Goal: Information Seeking & Learning: Learn about a topic

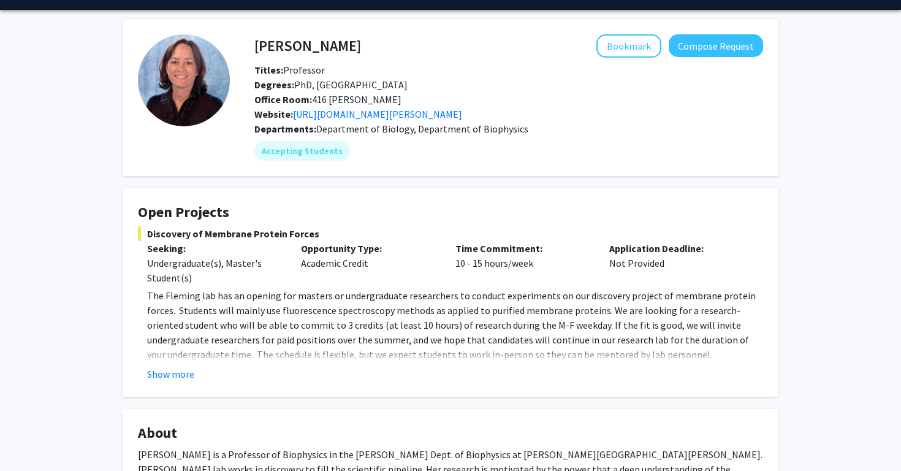
scroll to position [36, 0]
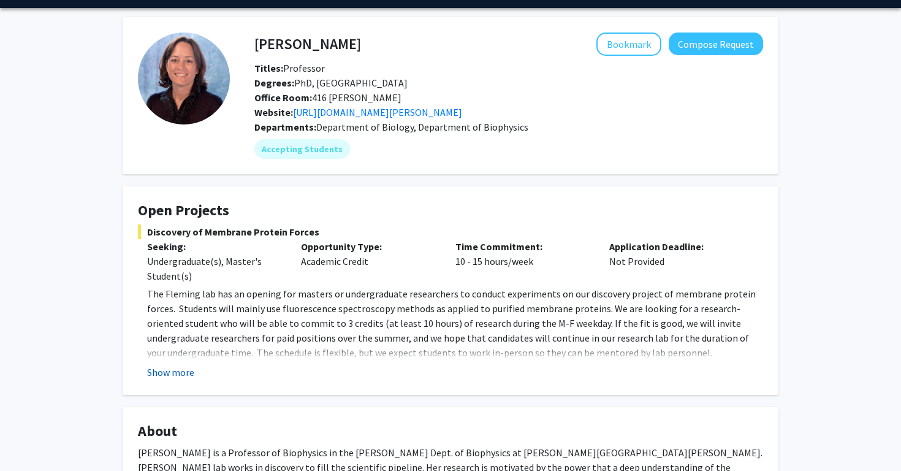
click at [174, 371] on button "Show more" at bounding box center [170, 372] width 47 height 15
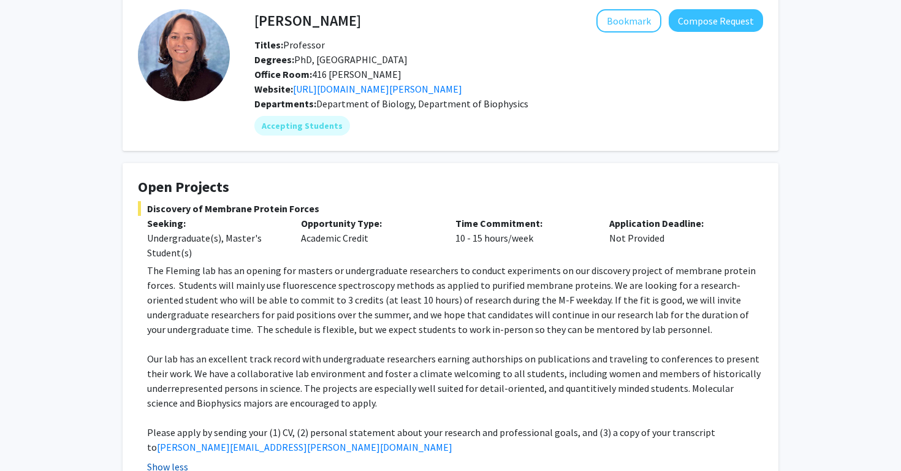
scroll to position [61, 0]
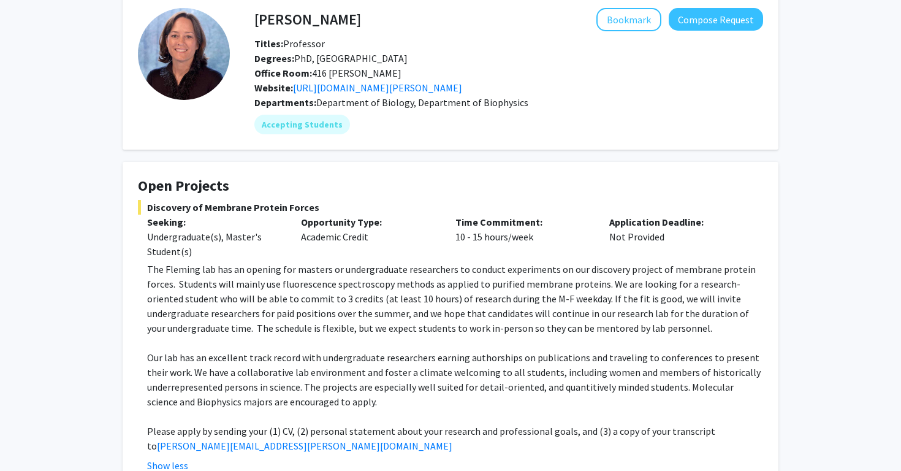
click at [170, 208] on span "Discovery of Membrane Protein Forces" at bounding box center [450, 207] width 625 height 15
copy span "Discovery of Membrane Protein Forces"
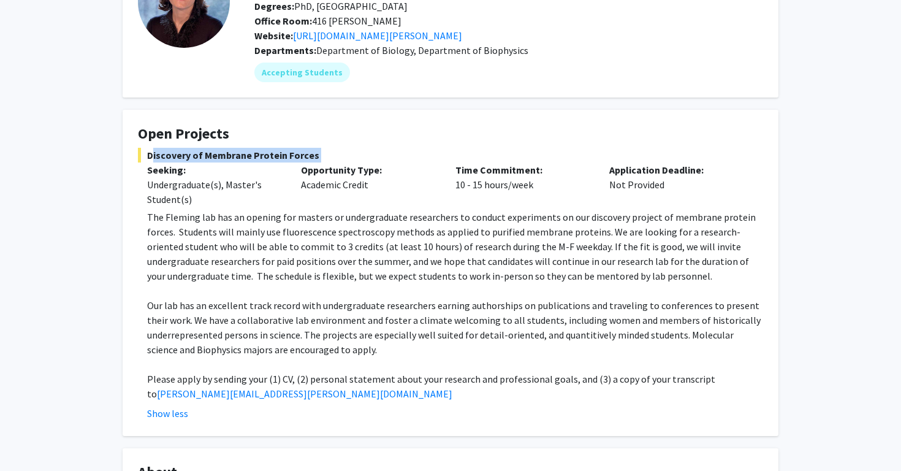
scroll to position [123, 0]
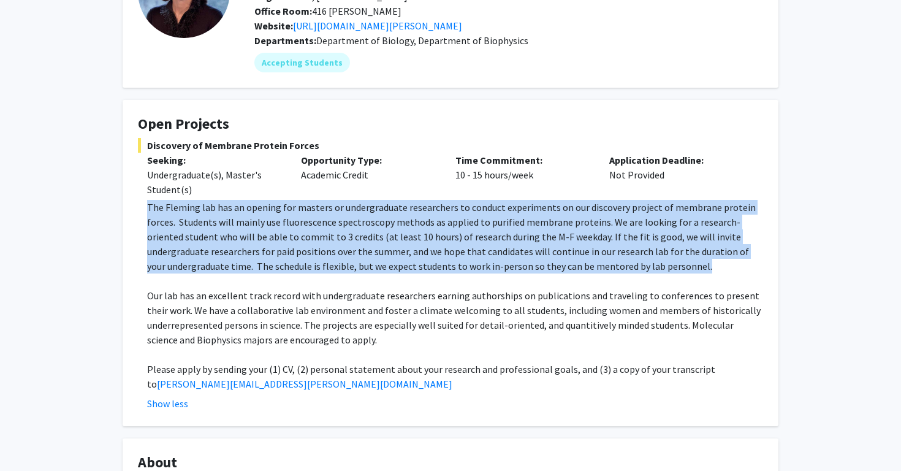
drag, startPoint x: 148, startPoint y: 203, endPoint x: 685, endPoint y: 271, distance: 540.9
click at [685, 271] on p "The Fleming lab has an opening for masters or undergraduate researchers to cond…" at bounding box center [455, 237] width 616 height 74
copy p "The Fleming lab has an opening for masters or undergraduate researchers to cond…"
